Goal: Transaction & Acquisition: Purchase product/service

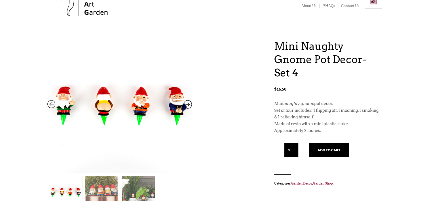
scroll to position [57, 0]
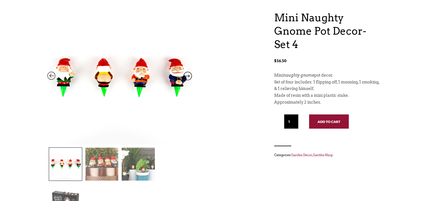
click at [336, 126] on button "Add to cart" at bounding box center [329, 121] width 40 height 14
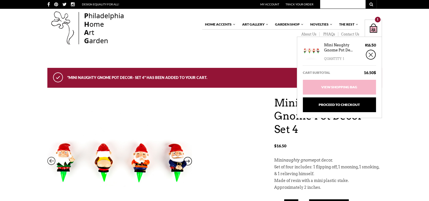
click at [372, 26] on div "Shopping Bag $ 16.50 / 1 item(s) 1" at bounding box center [373, 28] width 17 height 17
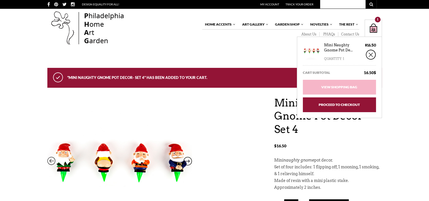
click at [338, 106] on link "Proceed to Checkout" at bounding box center [339, 104] width 73 height 15
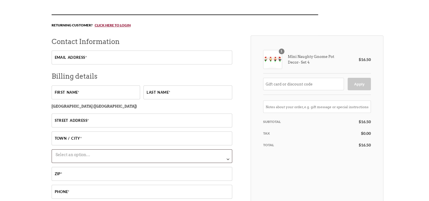
scroll to position [57, 0]
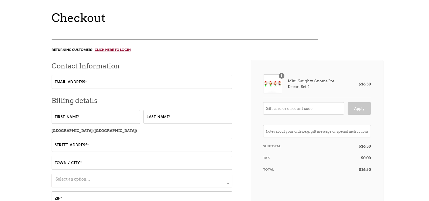
click at [82, 81] on input "Email address *" at bounding box center [142, 82] width 181 height 14
type input "mbowser35@att.net"
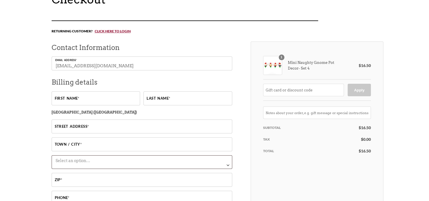
scroll to position [85, 0]
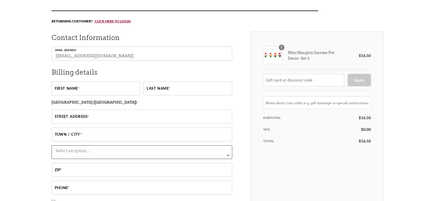
click at [63, 91] on input "First name *" at bounding box center [96, 88] width 88 height 14
type input "Maxwell"
type input "Bowser"
click at [82, 89] on input "Maxwell" at bounding box center [96, 88] width 88 height 14
type input "Max"
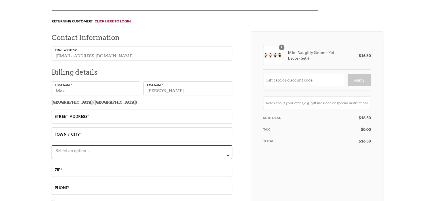
click at [56, 118] on input "Street address *" at bounding box center [142, 116] width 181 height 14
type input "113 Grandcove Ln"
type input "Oak Ridge"
select select "TN"
type input "37830"
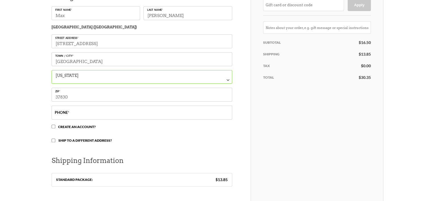
scroll to position [170, 0]
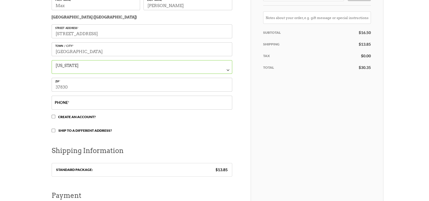
click at [105, 106] on input "Phone *" at bounding box center [142, 103] width 181 height 14
click at [37, 122] on div "Checkout Returning customer? Click here to login If you have shopped with us be…" at bounding box center [214, 120] width 429 height 444
click at [57, 106] on input "18656960539" at bounding box center [142, 103] width 181 height 14
click at [96, 105] on input "8656960539" at bounding box center [142, 103] width 181 height 14
type input "8653327529"
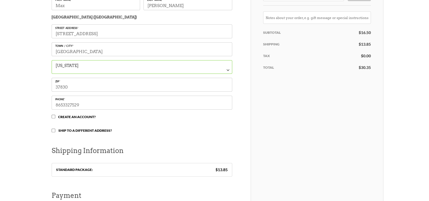
click at [26, 110] on div "Checkout Returning customer? Click here to login If you have shopped with us be…" at bounding box center [214, 120] width 429 height 444
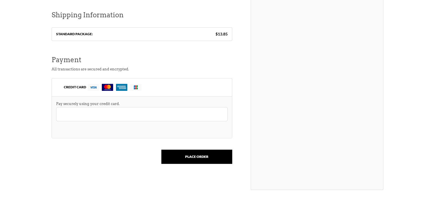
scroll to position [312, 0]
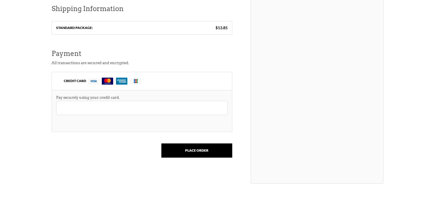
click at [158, 82] on label "CREDIT CARD" at bounding box center [142, 81] width 180 height 18
click at [0, 0] on input "CREDIT CARD" at bounding box center [0, 0] width 0 height 0
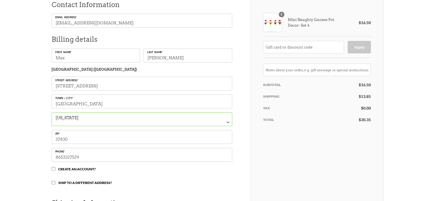
scroll to position [0, 0]
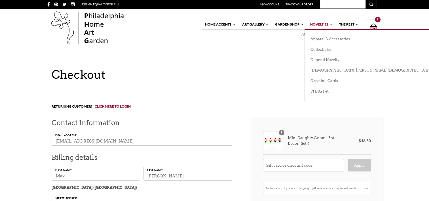
click at [315, 24] on link "Novelties" at bounding box center [320, 25] width 26 height 10
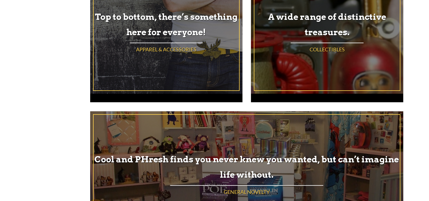
scroll to position [227, 0]
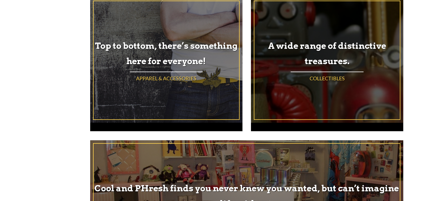
click at [329, 76] on h4 "Collectibles" at bounding box center [326, 78] width 145 height 7
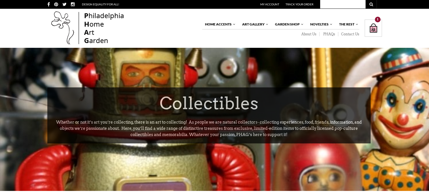
click at [339, 2] on input "text" at bounding box center [342, 4] width 45 height 9
type input "pig"
click at [365, 0] on button "submit" at bounding box center [370, 4] width 11 height 9
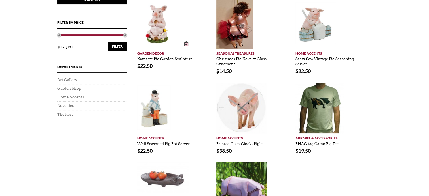
scroll to position [142, 0]
